Goal: Find specific page/section: Find specific page/section

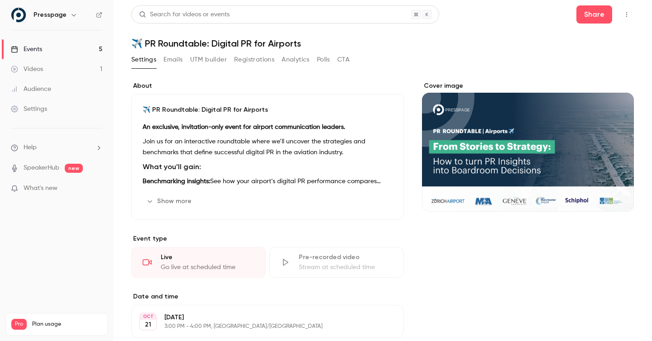
click at [33, 46] on div "Events" at bounding box center [26, 49] width 31 height 9
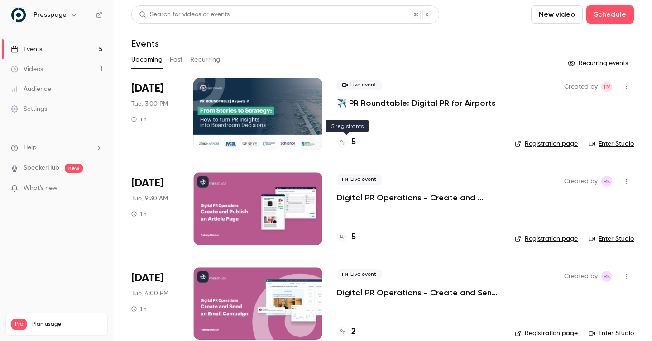
click at [353, 143] on h4 "5" at bounding box center [353, 142] width 5 height 12
